Goal: Book appointment/travel/reservation

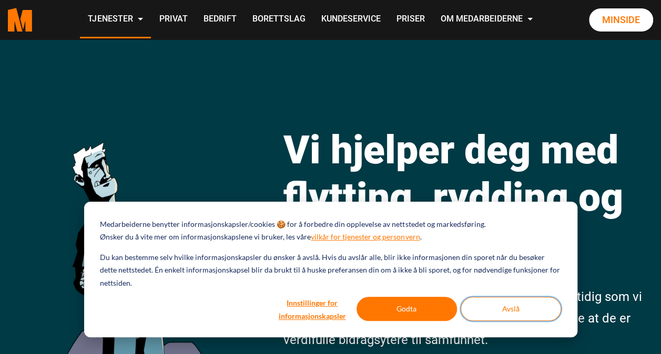
click at [506, 314] on button "Avslå" at bounding box center [511, 309] width 100 height 24
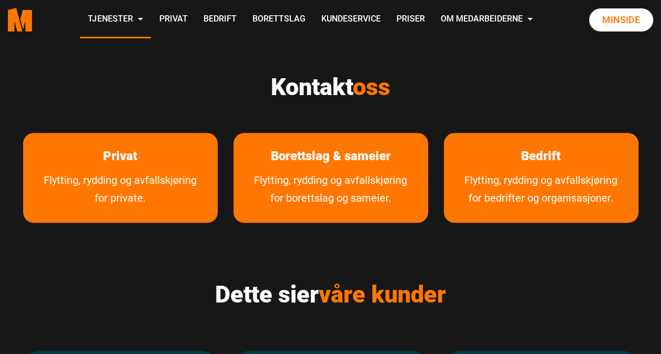
scroll to position [467, 0]
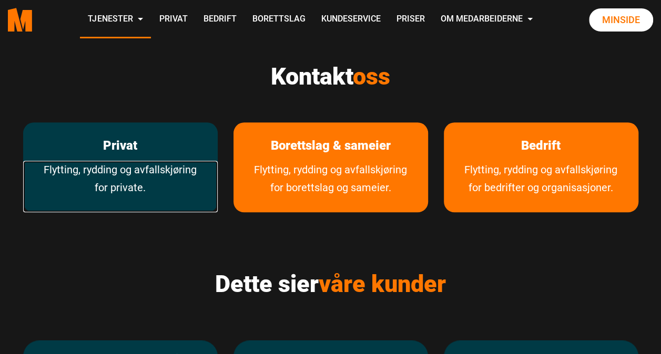
click at [138, 174] on link "Flytting, rydding og avfallskjøring for private." at bounding box center [120, 187] width 195 height 52
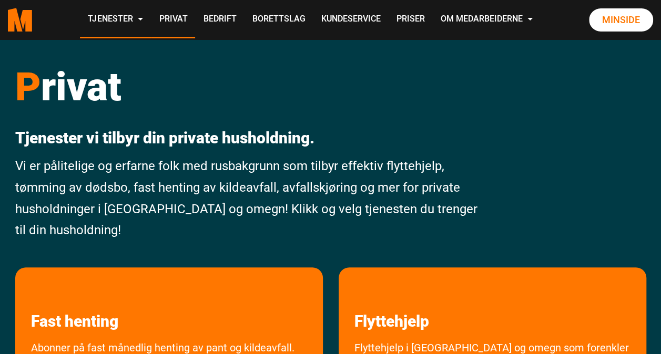
scroll to position [147, 0]
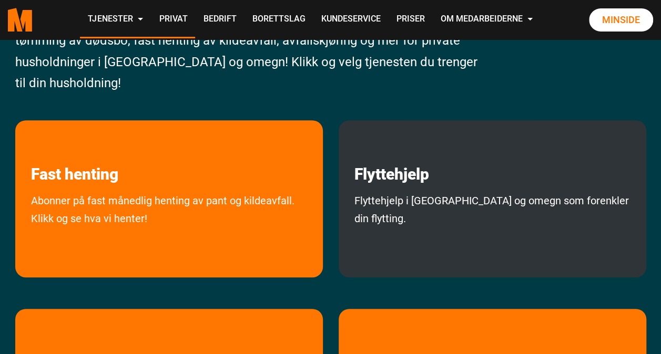
click at [465, 171] on p "Flyttehjelp" at bounding box center [493, 152] width 308 height 64
click at [438, 178] on link "Flyttehjelp" at bounding box center [392, 152] width 106 height 64
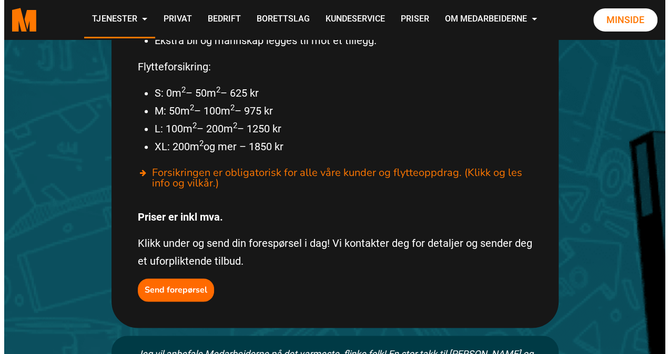
scroll to position [675, 0]
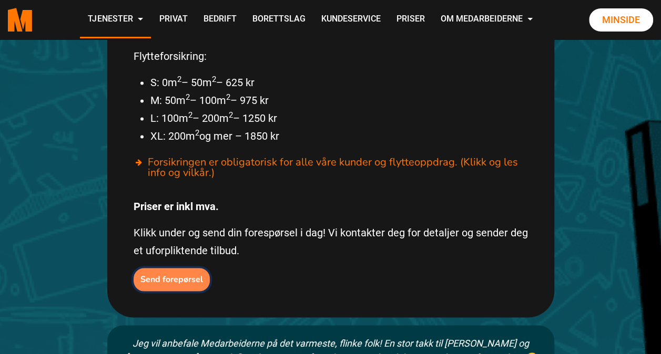
click at [175, 268] on button "Send forepørsel" at bounding box center [172, 279] width 76 height 23
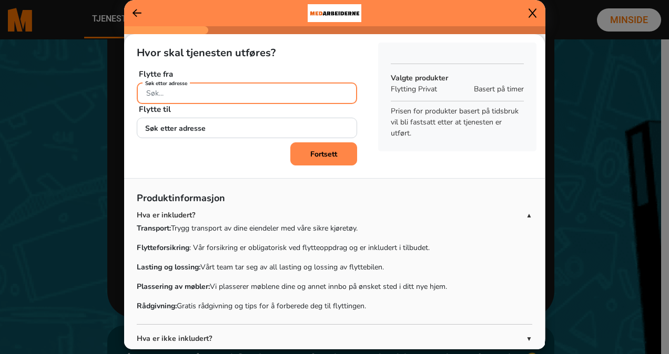
click at [166, 86] on div "Søk etter adresse" at bounding box center [247, 92] width 220 height 18
click at [218, 99] on input "øvre semstadvei" at bounding box center [247, 94] width 220 height 22
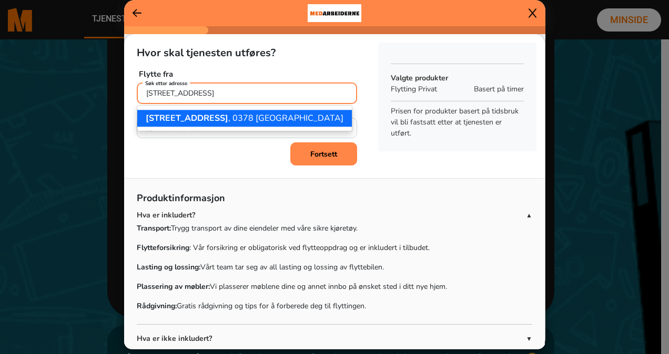
click at [224, 115] on span "[STREET_ADDRESS]" at bounding box center [187, 119] width 83 height 12
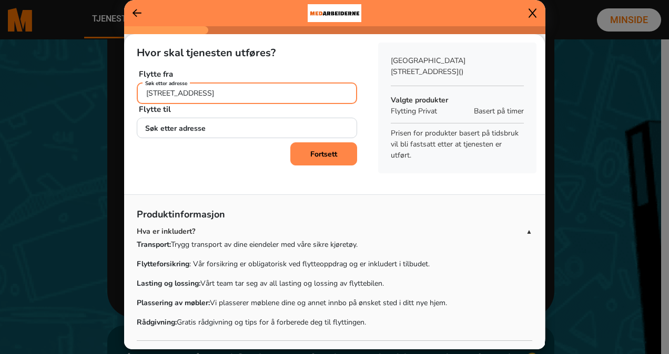
type input "[STREET_ADDRESS]"
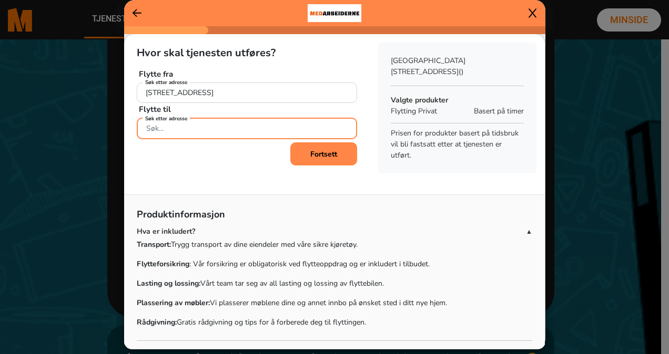
click at [194, 129] on input "Søk etter adresse" at bounding box center [247, 129] width 220 height 22
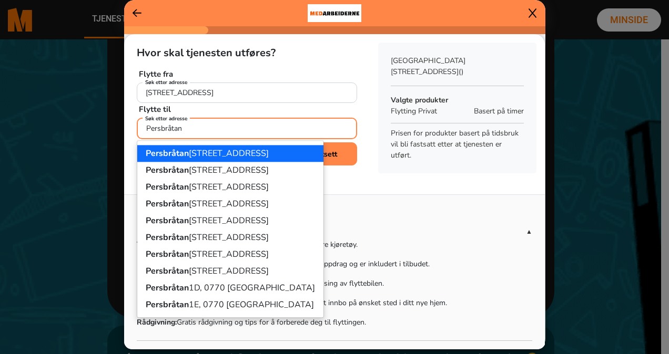
click at [198, 151] on ngb-highlight "[STREET_ADDRESS]" at bounding box center [207, 154] width 123 height 12
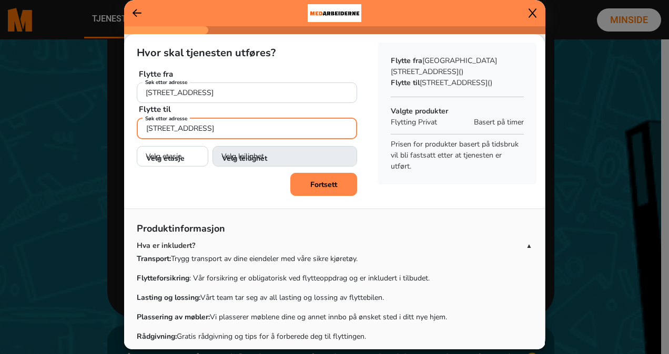
type input "[STREET_ADDRESS]"
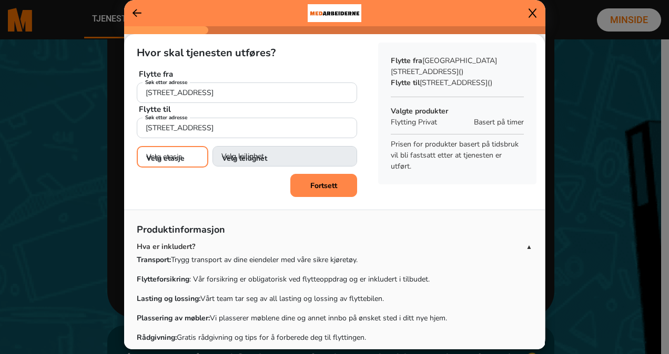
click at [190, 155] on select "Velg etasje 1. etasje 2. etasje 3. etasje 4. etasje" at bounding box center [173, 157] width 72 height 22
select select "03"
click at [137, 146] on select "Velg etasje 1. etasje 2. etasje 3. etasje 4. etasje" at bounding box center [173, 157] width 72 height 22
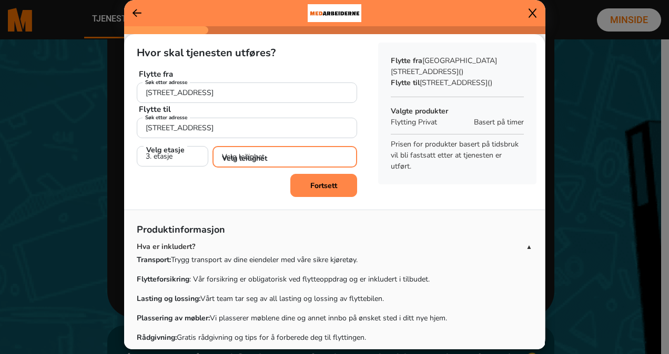
click at [247, 153] on select "Velg leilighet 1. dør fra venstre (H0301) 2. dør fra venstre (H0302) 3. dør fra…" at bounding box center [284, 157] width 145 height 22
select select "H0303"
click at [212, 146] on select "Velg leilighet 1. dør fra venstre (H0301) 2. dør fra venstre (H0302) 3. dør fra…" at bounding box center [284, 157] width 145 height 22
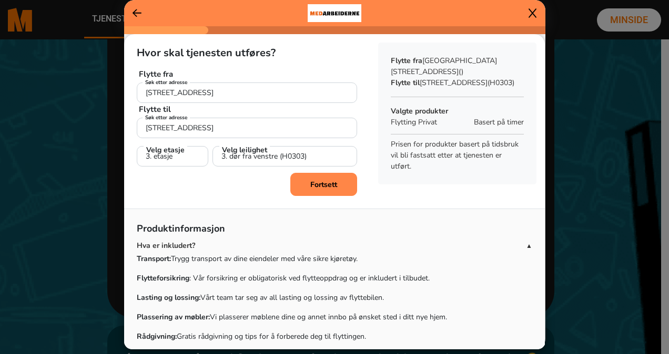
click at [324, 184] on b "Fortsett" at bounding box center [323, 185] width 27 height 10
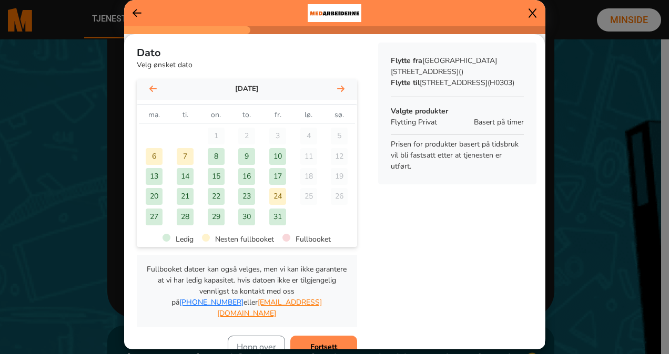
click at [276, 179] on div "17" at bounding box center [277, 176] width 17 height 17
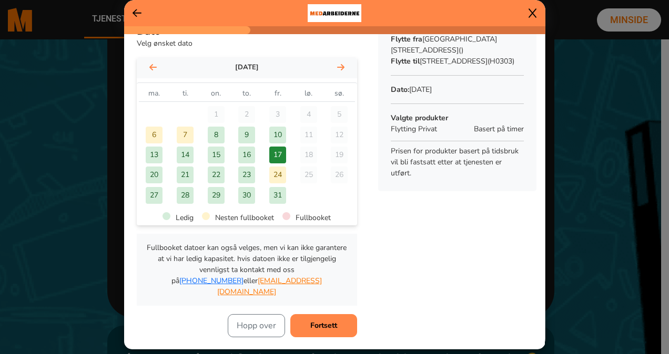
scroll to position [23, 0]
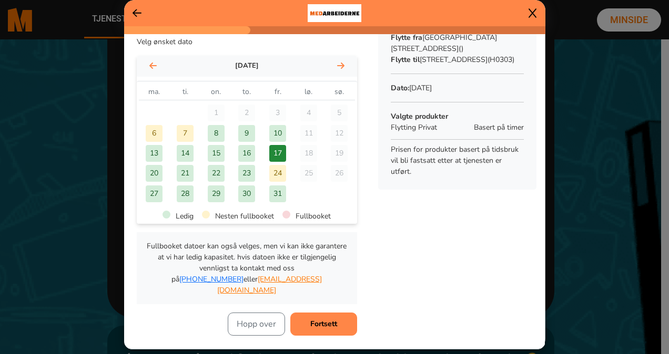
click at [320, 319] on b "Fortsett" at bounding box center [323, 324] width 27 height 10
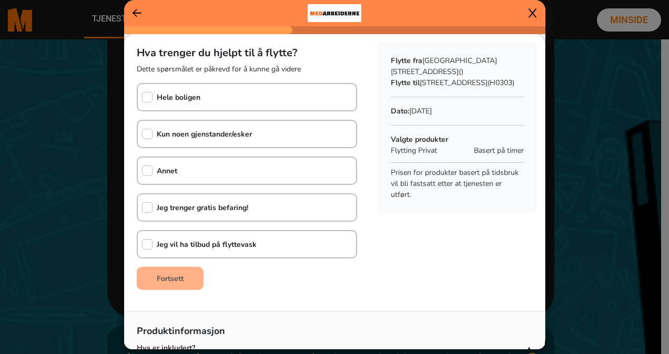
click at [242, 136] on b "Kun noen gjenstander/esker" at bounding box center [204, 134] width 95 height 10
checkbox input "true"
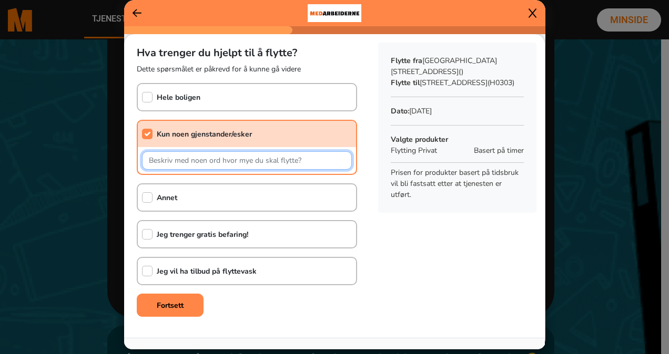
click at [233, 160] on input "text" at bounding box center [247, 160] width 210 height 18
type input "Skal flytte delvis ut av bolig: esker og enkelte møbler"
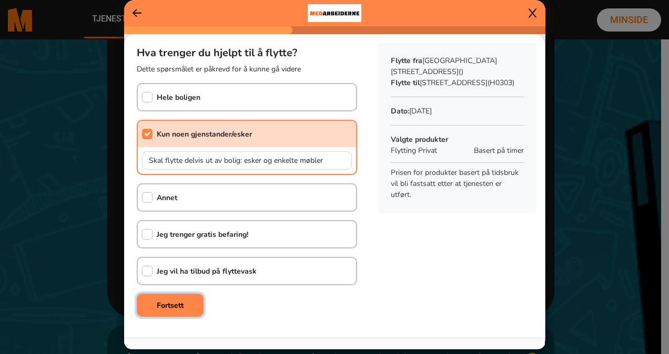
click at [177, 306] on b "Fortsett" at bounding box center [170, 306] width 27 height 10
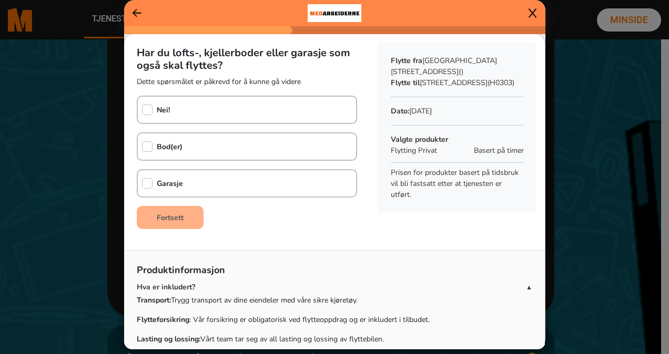
click at [187, 117] on div "Nei!" at bounding box center [247, 110] width 220 height 28
checkbox input "true"
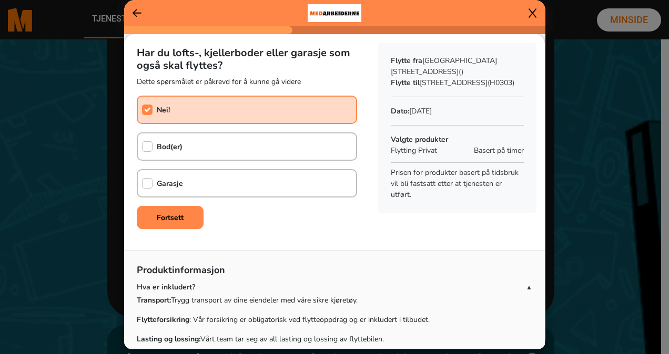
click at [182, 144] on b "Bod(er)" at bounding box center [170, 147] width 26 height 10
checkbox input "true"
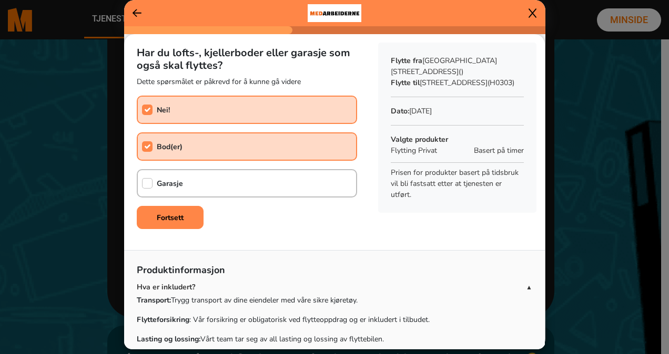
click at [180, 183] on b "Garasje" at bounding box center [170, 184] width 26 height 10
checkbox input "true"
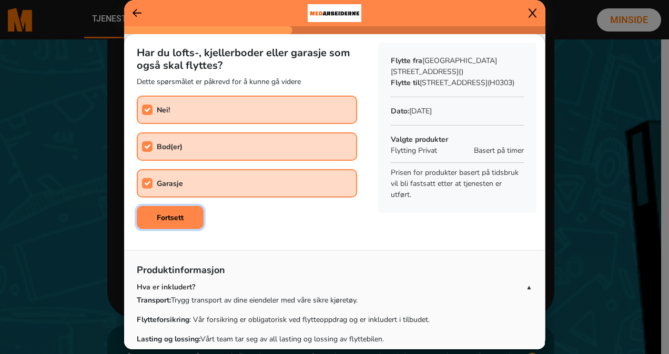
click at [174, 220] on b "Fortsett" at bounding box center [170, 218] width 27 height 10
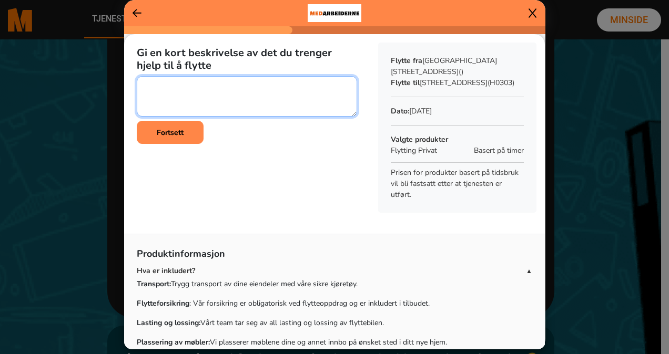
click at [165, 95] on textarea at bounding box center [247, 96] width 220 height 40
type textarea "Enkelte møbler og flytteesker"
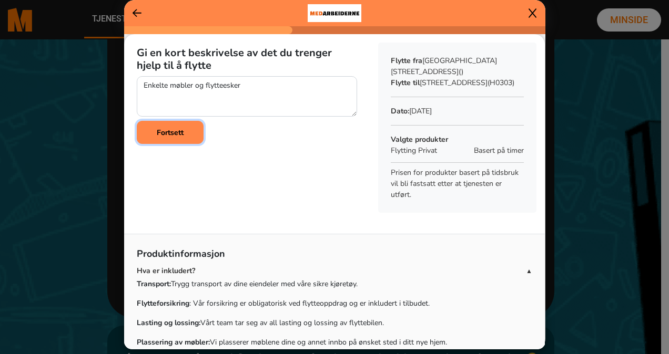
click at [165, 131] on b "Fortsett" at bounding box center [170, 133] width 27 height 10
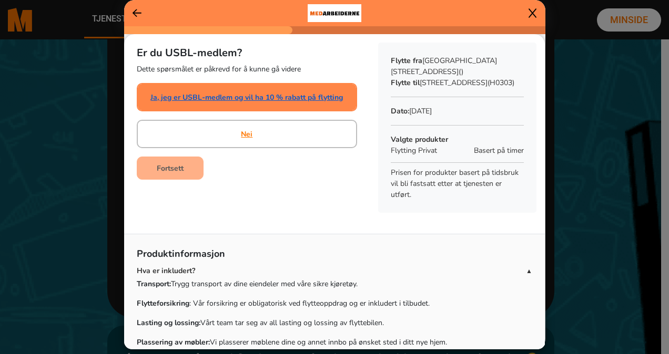
click at [227, 99] on link "Ja, jeg er USBL-medlem og vil ha 10 % rabatt på flytting" at bounding box center [246, 97] width 192 height 11
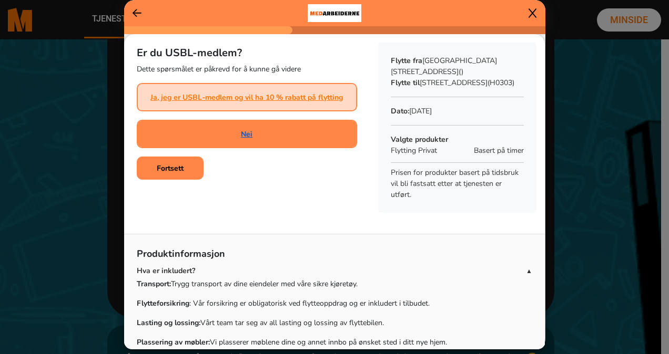
click at [249, 136] on link "Nei" at bounding box center [247, 134] width 12 height 11
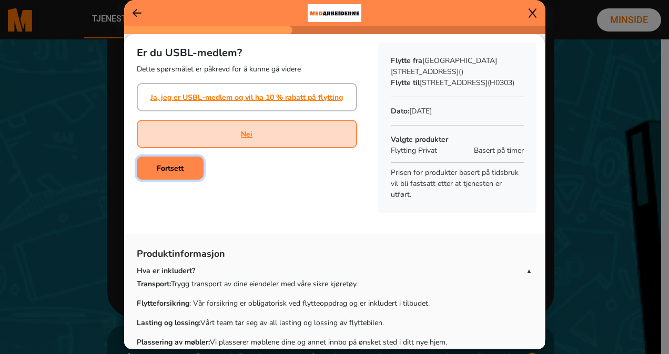
click at [169, 170] on b "Fortsett" at bounding box center [170, 169] width 27 height 10
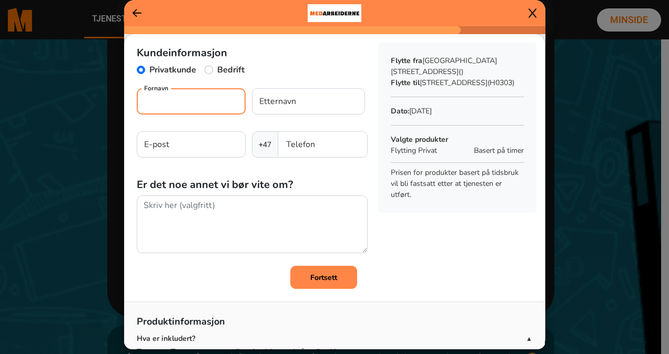
click at [160, 105] on input "Fornavn" at bounding box center [191, 101] width 109 height 26
type input "[PERSON_NAME]"
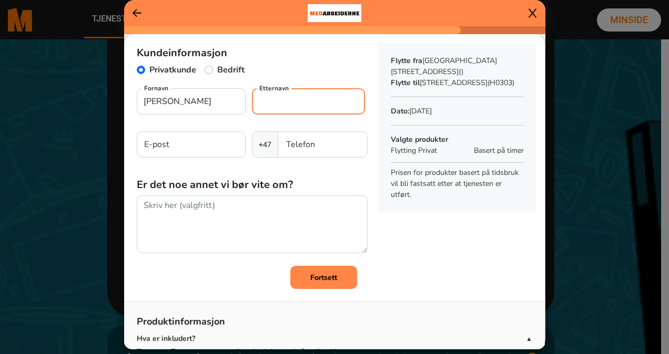
click at [270, 95] on input "Etternavn" at bounding box center [308, 101] width 113 height 26
type input "Husum"
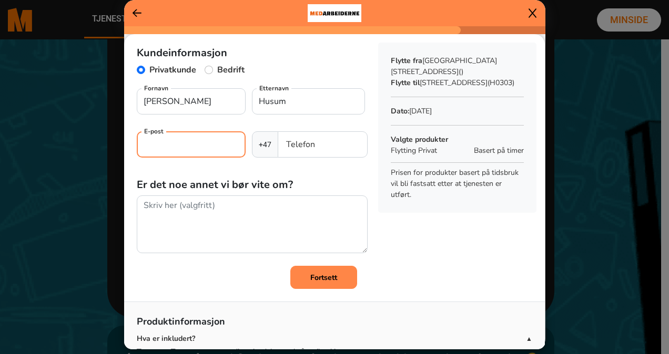
click at [150, 154] on input "E-post" at bounding box center [191, 144] width 109 height 26
type input "[EMAIL_ADDRESS][DOMAIN_NAME]"
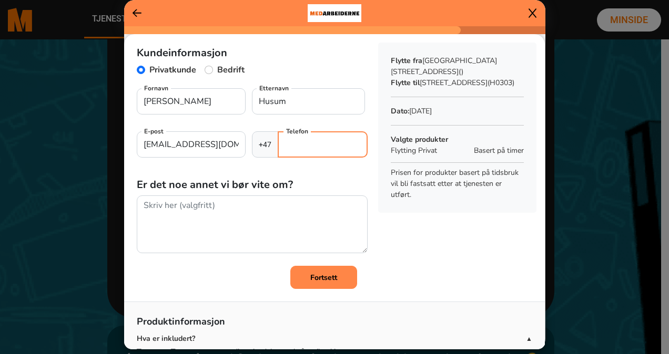
click at [303, 148] on input "Telefon" at bounding box center [322, 144] width 89 height 26
type input "95965996"
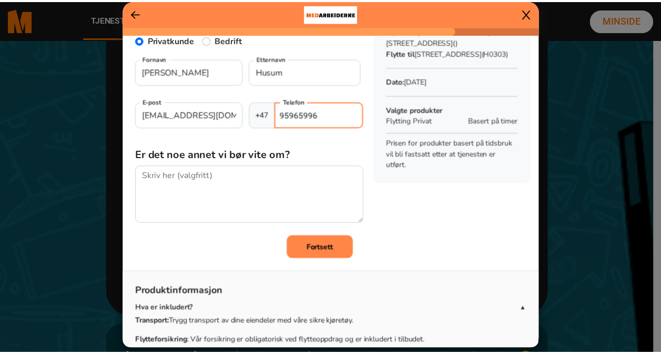
scroll to position [31, 0]
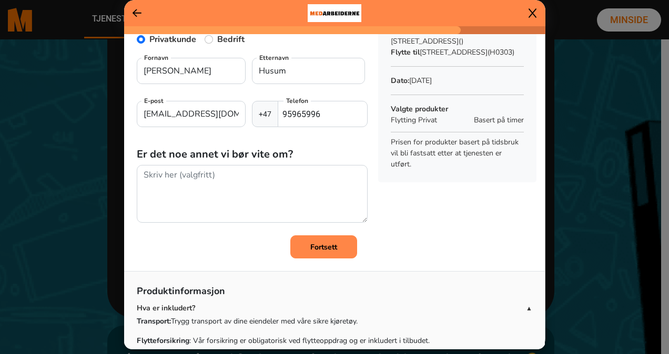
click at [312, 245] on b "Fortsett" at bounding box center [323, 247] width 27 height 10
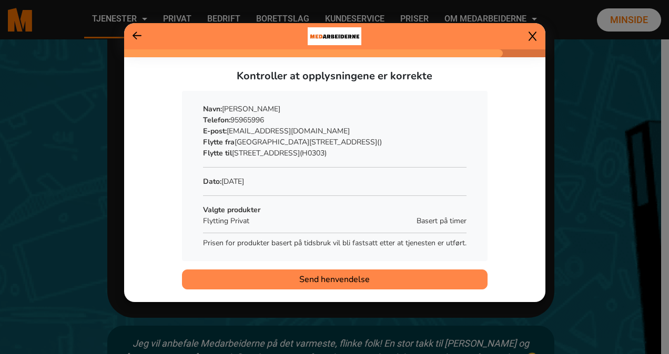
click at [326, 281] on span "Send henvendelse" at bounding box center [334, 279] width 70 height 13
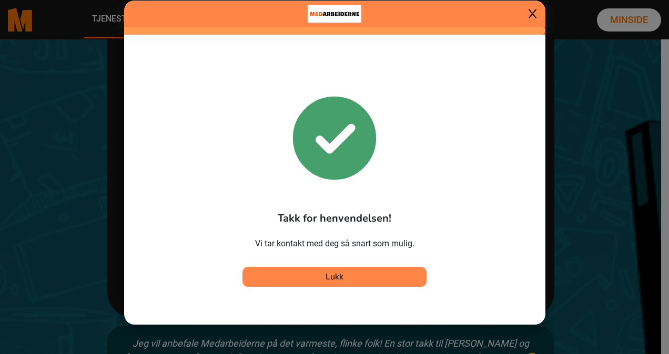
click at [338, 281] on span "Lukk" at bounding box center [335, 277] width 18 height 12
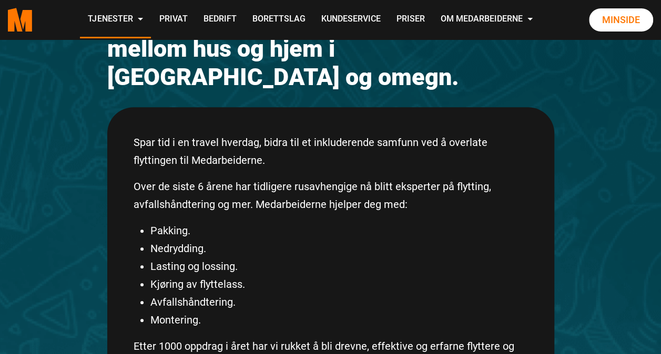
scroll to position [0, 0]
